Goal: Task Accomplishment & Management: Complete application form

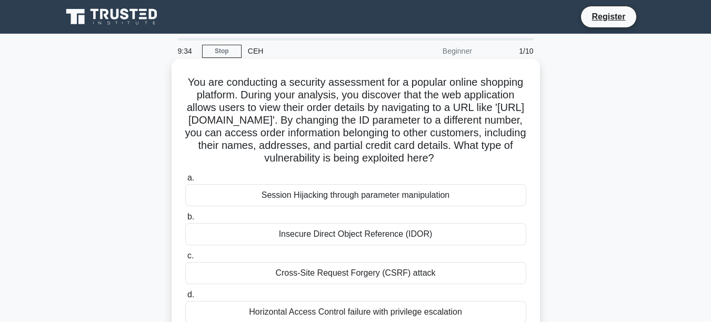
click at [405, 265] on div "Cross-Site Request Forgery (CSRF) attack" at bounding box center [355, 273] width 341 height 22
click at [185, 259] on input "c. Cross-Site Request Forgery (CSRF) attack" at bounding box center [185, 255] width 0 height 7
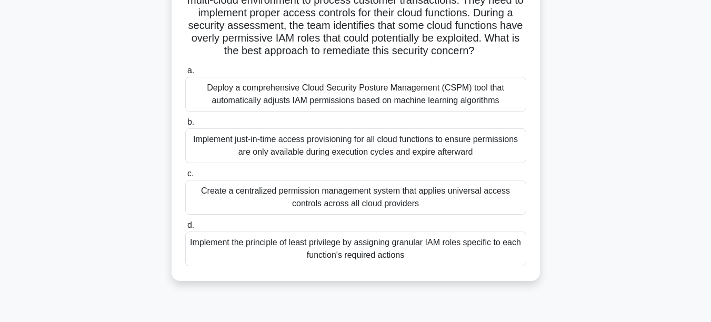
scroll to position [163, 0]
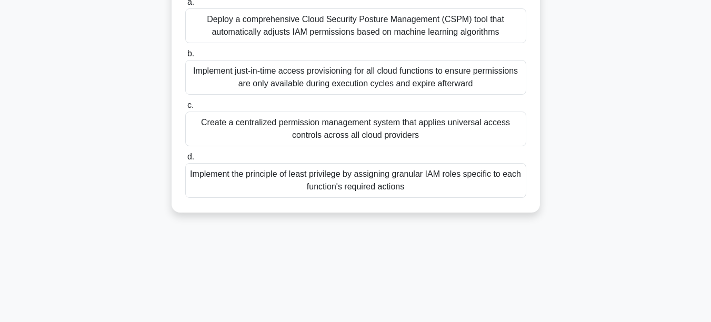
click at [458, 178] on div "Implement the principle of least privilege by assigning granular IAM roles spec…" at bounding box center [355, 180] width 341 height 35
click at [185, 160] on input "d. Implement the principle of least privilege by assigning granular IAM roles s…" at bounding box center [185, 157] width 0 height 7
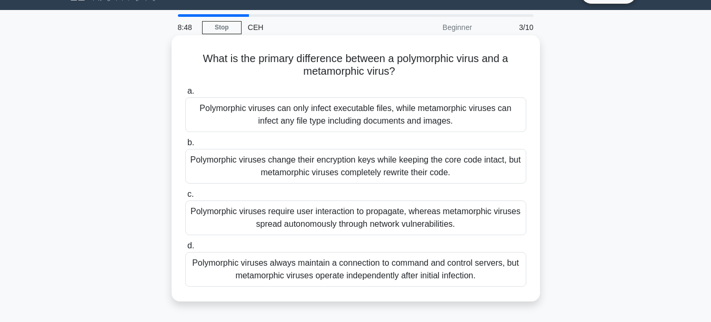
scroll to position [25, 0]
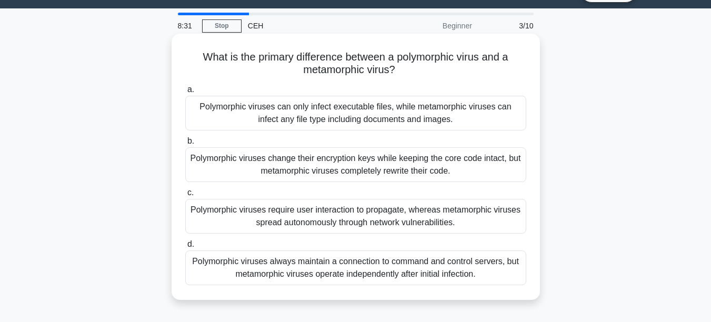
click at [415, 220] on div "Polymorphic viruses require user interaction to propagate, whereas metamorphic …" at bounding box center [355, 216] width 341 height 35
click at [185, 196] on input "c. Polymorphic viruses require user interaction to propagate, whereas metamorph…" at bounding box center [185, 192] width 0 height 7
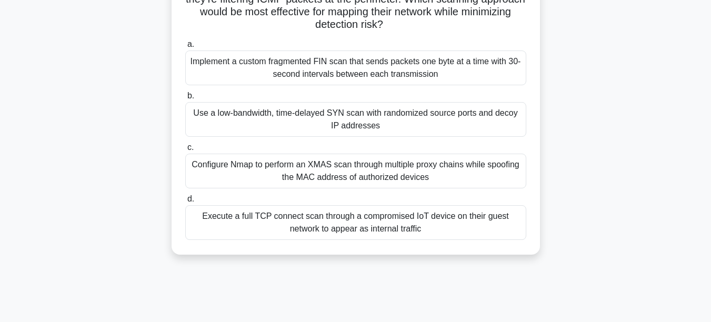
scroll to position [129, 0]
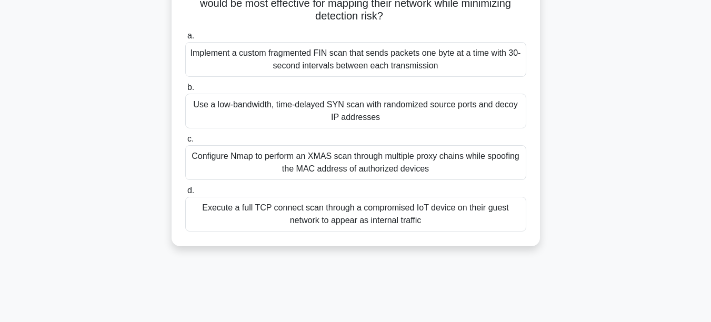
click at [453, 109] on div "Use a low-bandwidth, time-delayed SYN scan with randomized source ports and dec…" at bounding box center [355, 111] width 341 height 35
click at [185, 91] on input "b. Use a low-bandwidth, time-delayed SYN scan with randomized source ports and …" at bounding box center [185, 87] width 0 height 7
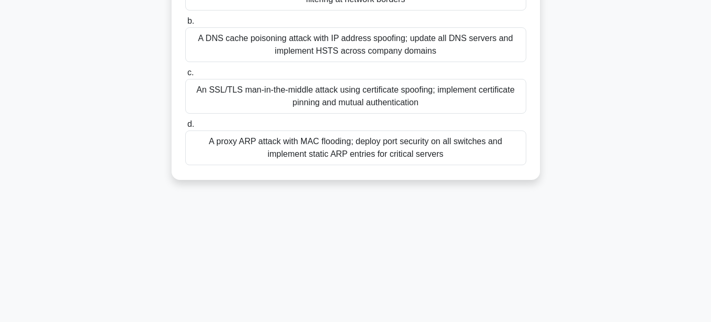
scroll to position [0, 0]
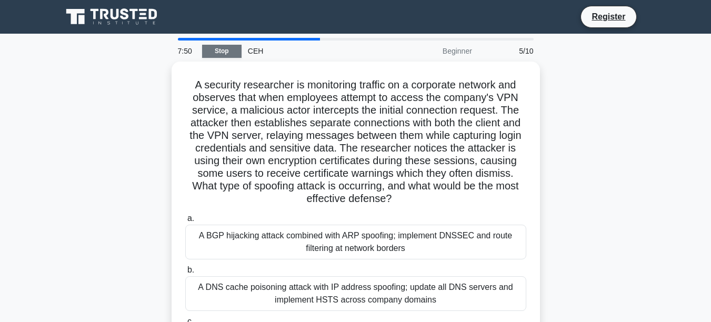
click at [227, 49] on link "Stop" at bounding box center [221, 51] width 39 height 13
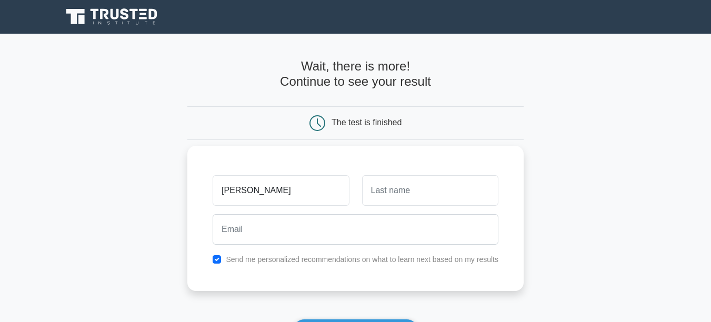
type input "[PERSON_NAME]"
click at [404, 192] on input "text" at bounding box center [430, 190] width 136 height 31
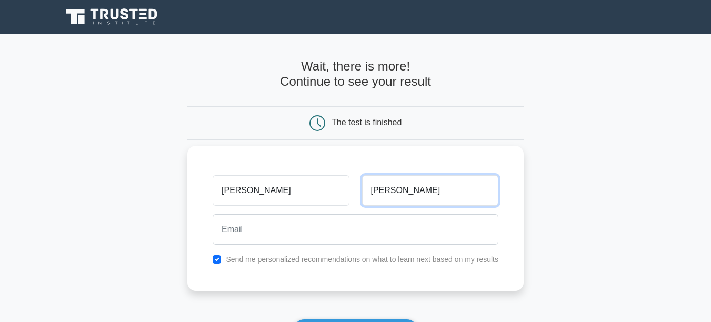
type input "Giri"
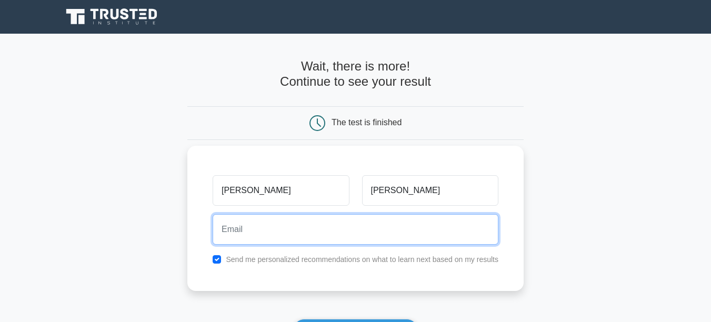
click at [390, 232] on input "email" at bounding box center [355, 229] width 286 height 31
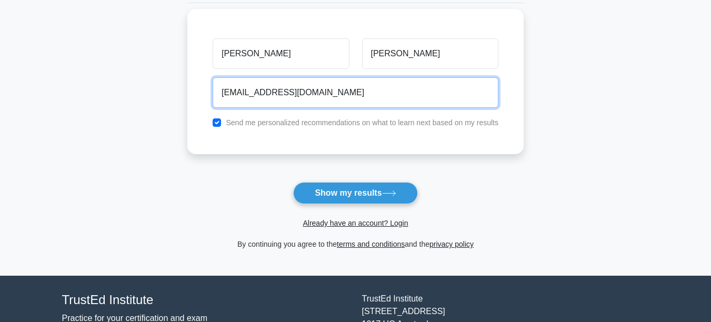
scroll to position [164, 0]
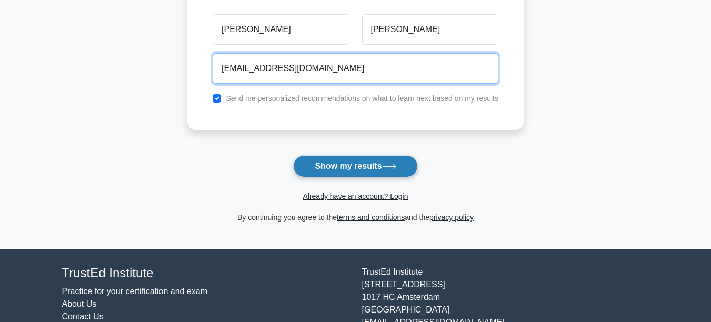
type input "shantanug2008@gmail.com"
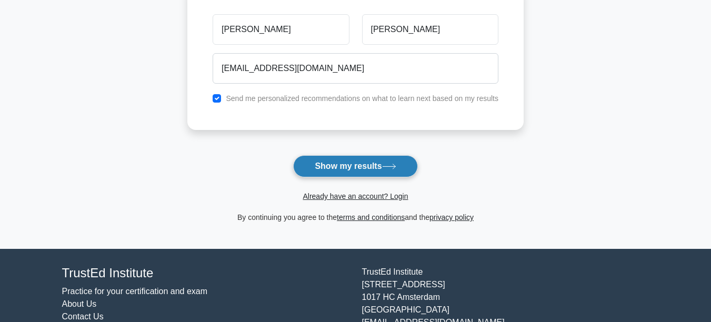
click at [371, 170] on button "Show my results" at bounding box center [355, 166] width 124 height 22
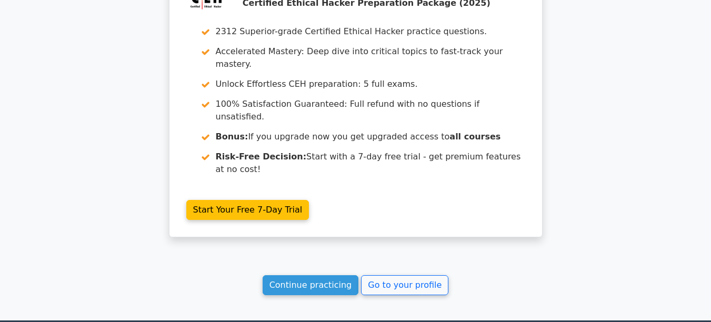
scroll to position [1740, 0]
